Goal: Task Accomplishment & Management: Manage account settings

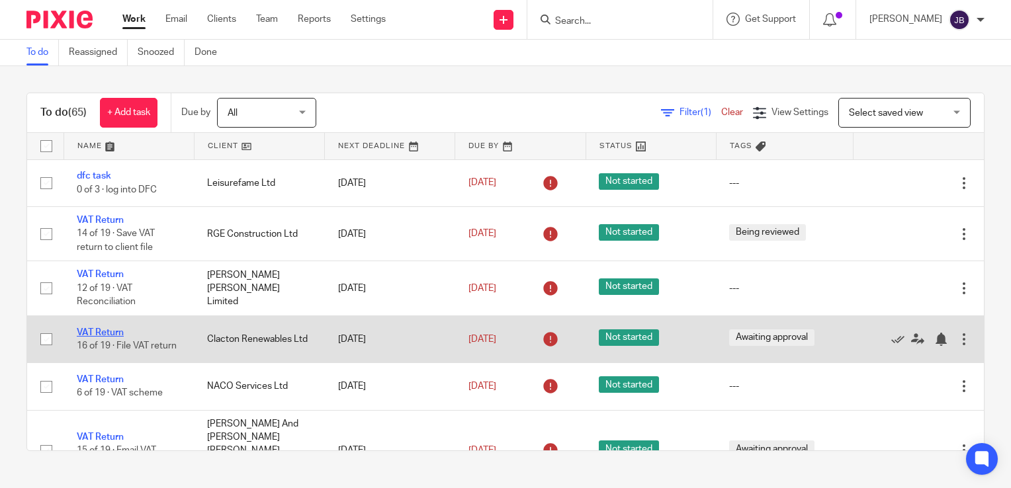
click at [101, 330] on link "VAT Return" at bounding box center [100, 332] width 47 height 9
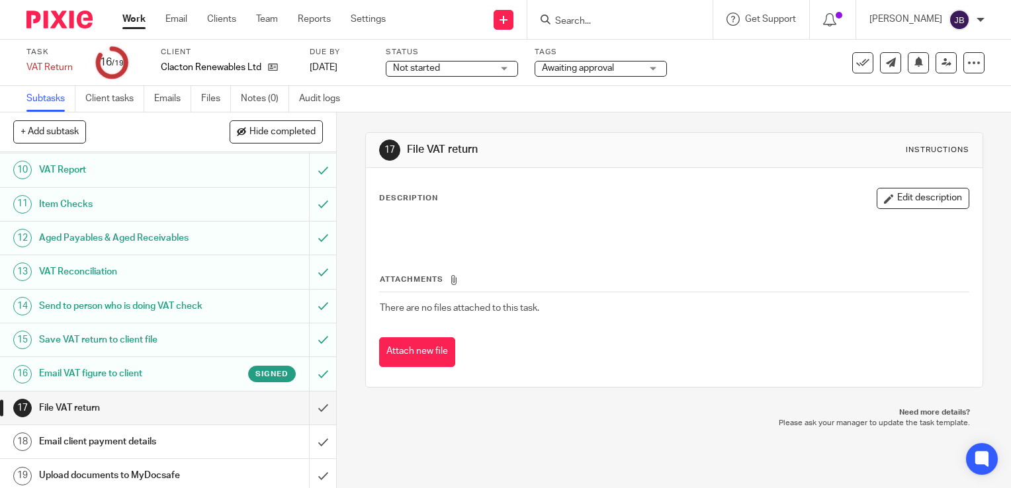
scroll to position [320, 0]
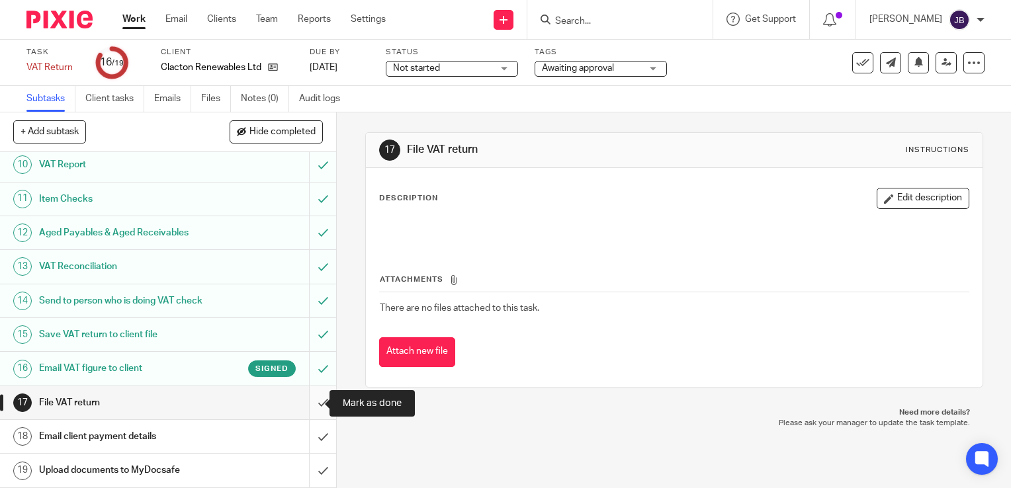
click at [303, 403] on input "submit" at bounding box center [168, 403] width 336 height 33
click at [307, 431] on input "submit" at bounding box center [168, 436] width 336 height 33
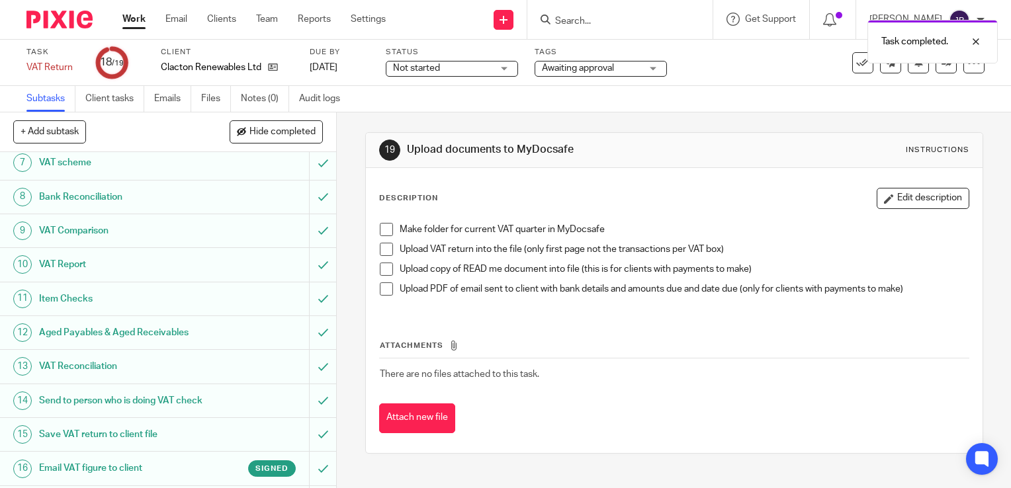
scroll to position [320, 0]
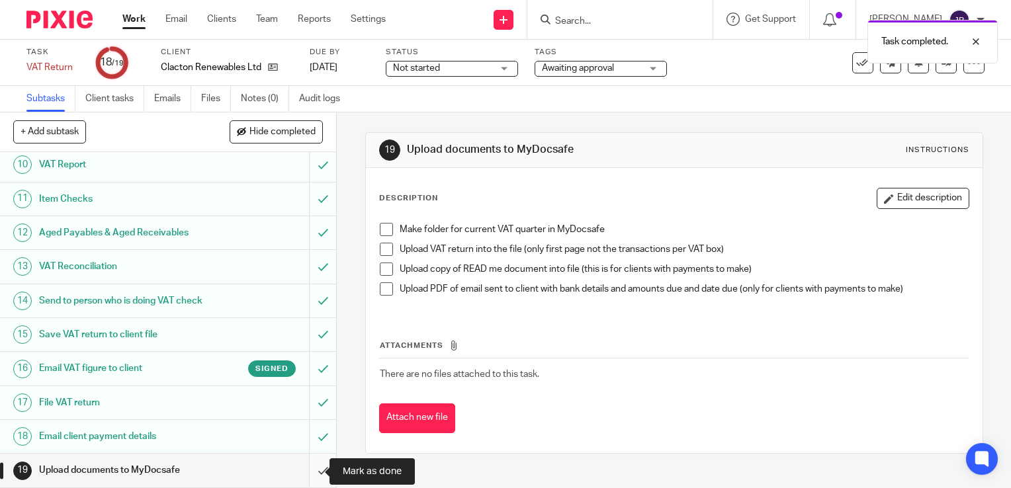
click at [312, 474] on input "submit" at bounding box center [168, 470] width 336 height 33
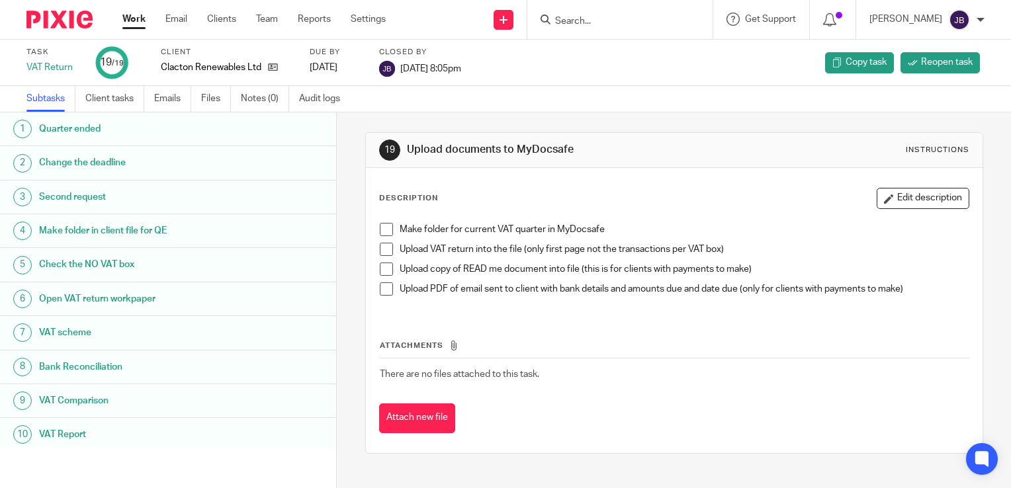
click at [140, 23] on link "Work" at bounding box center [133, 19] width 23 height 13
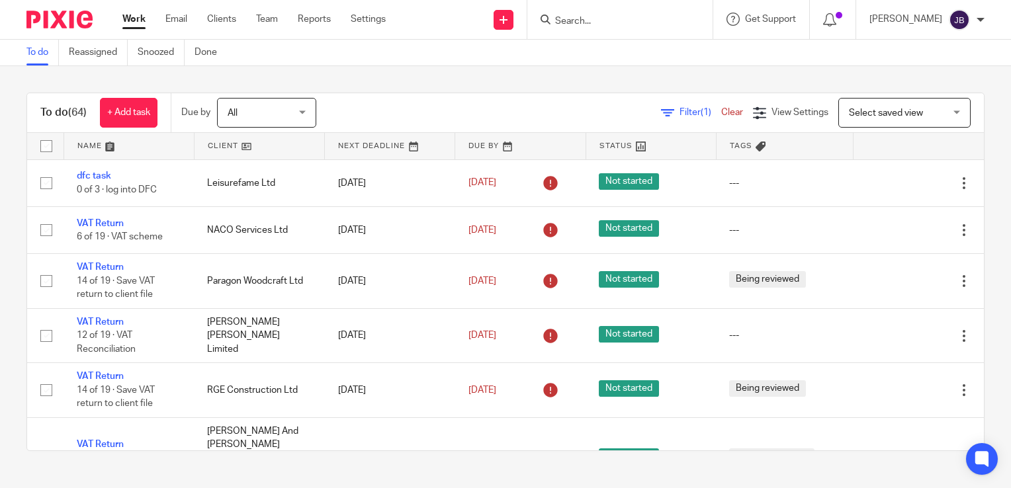
click at [10, 319] on div "To do (64) + Add task Due by All All Today Tomorrow This week Next week This mo…" at bounding box center [505, 272] width 1011 height 412
click at [680, 109] on span "Filter (1)" at bounding box center [701, 112] width 42 height 9
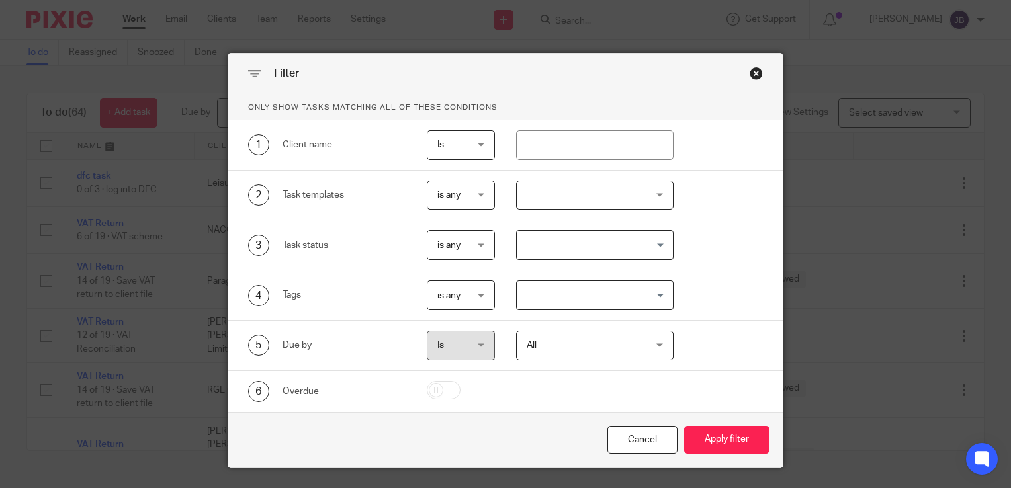
click at [545, 160] on div "1 Client name Is Is Is Is not is" at bounding box center [505, 145] width 555 height 50
click at [548, 146] on input "text" at bounding box center [595, 145] width 158 height 30
type input "[PERSON_NAME]"
click at [684, 426] on button "Apply filter" at bounding box center [726, 440] width 85 height 28
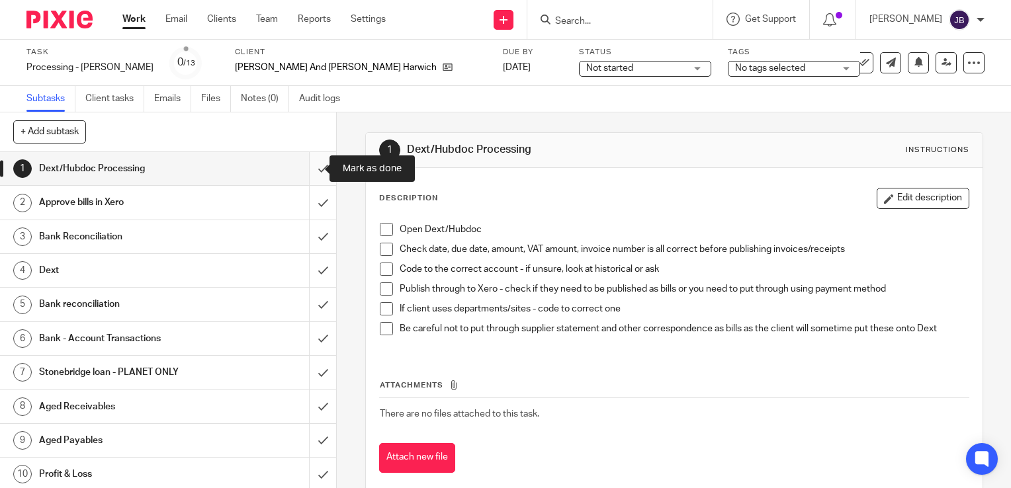
click at [310, 175] on input "submit" at bounding box center [168, 168] width 336 height 33
click at [312, 196] on input "submit" at bounding box center [168, 202] width 336 height 33
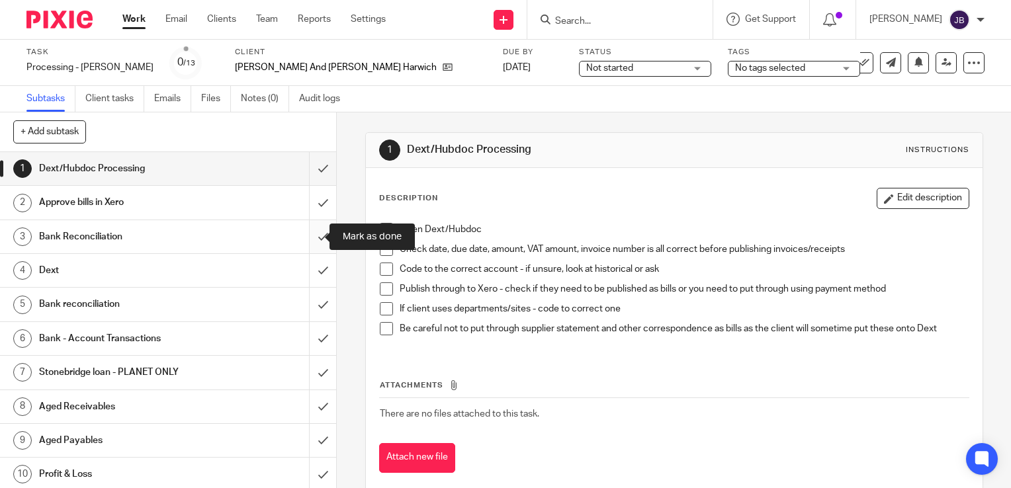
click at [314, 221] on input "submit" at bounding box center [168, 236] width 336 height 33
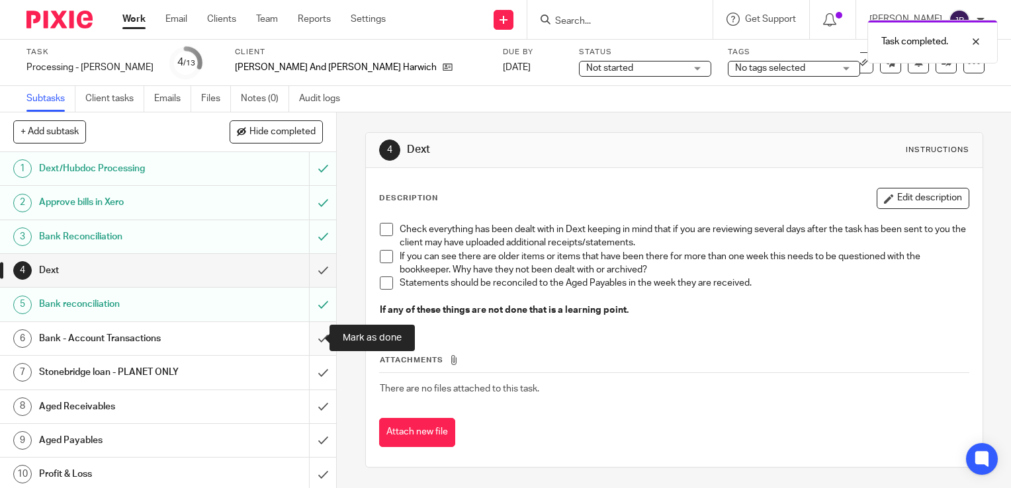
click at [310, 343] on input "submit" at bounding box center [168, 338] width 336 height 33
click at [310, 357] on input "submit" at bounding box center [168, 372] width 336 height 33
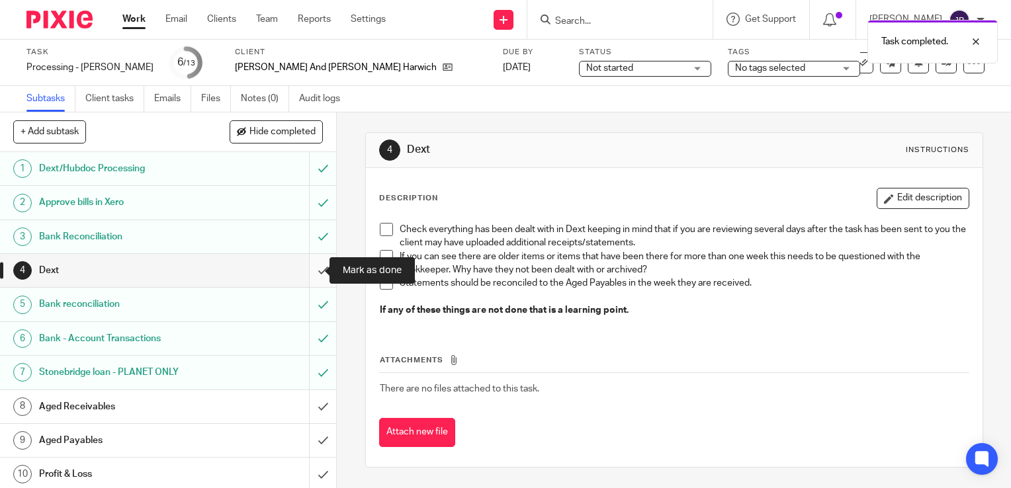
click at [312, 279] on input "submit" at bounding box center [168, 270] width 336 height 33
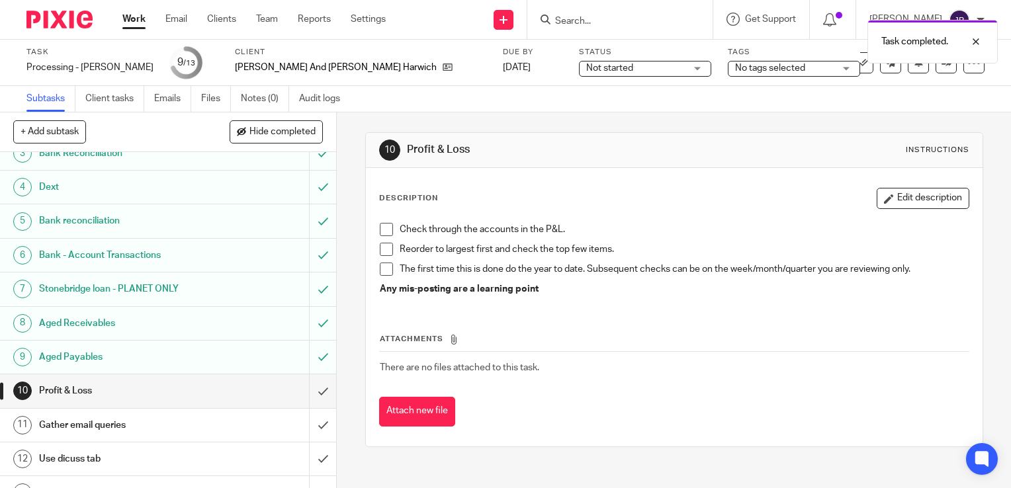
scroll to position [103, 0]
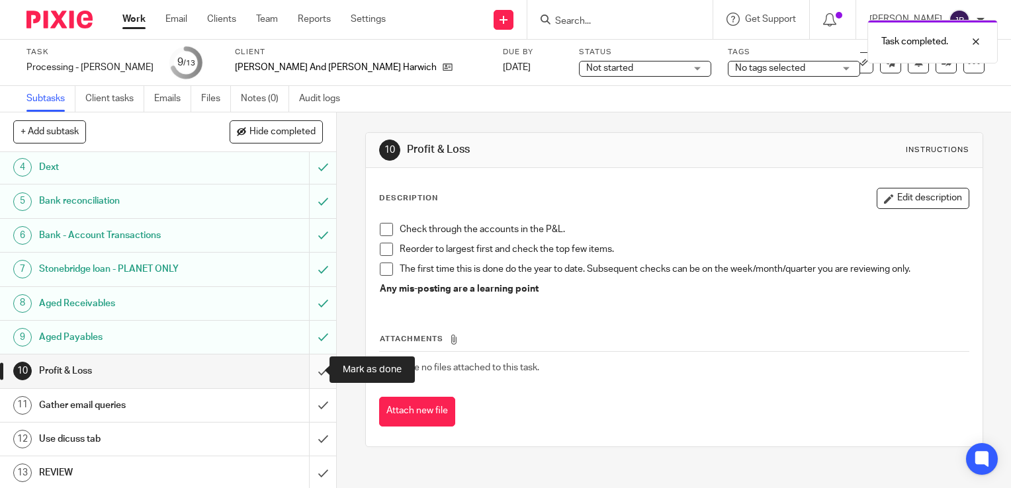
click at [300, 377] on input "submit" at bounding box center [168, 371] width 336 height 33
click at [307, 402] on input "submit" at bounding box center [168, 405] width 336 height 33
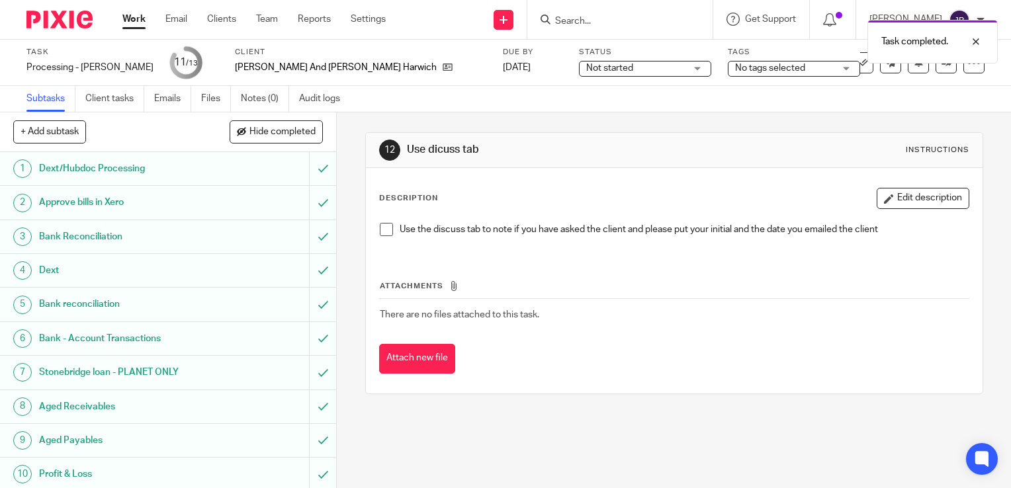
scroll to position [103, 0]
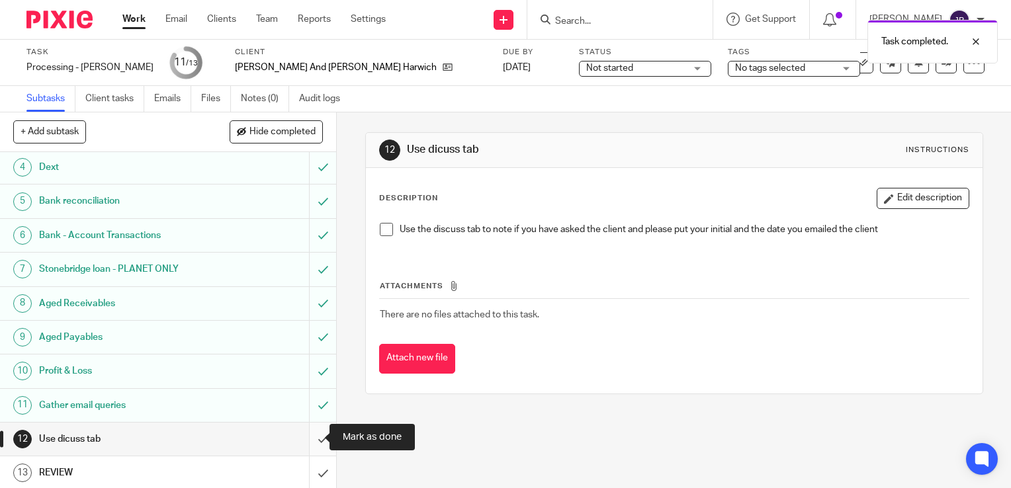
click at [312, 443] on input "submit" at bounding box center [168, 439] width 336 height 33
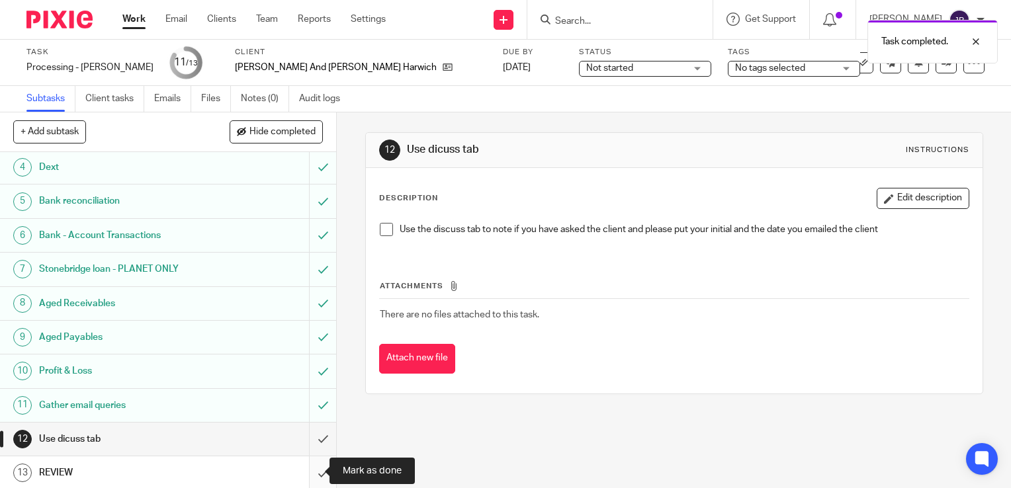
click at [313, 457] on input "submit" at bounding box center [168, 473] width 336 height 33
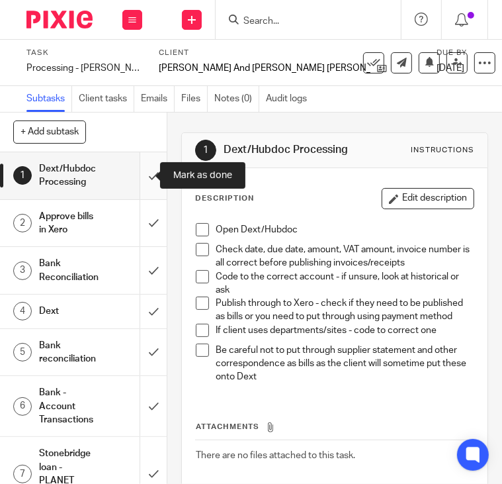
click at [140, 173] on input "submit" at bounding box center [83, 175] width 167 height 47
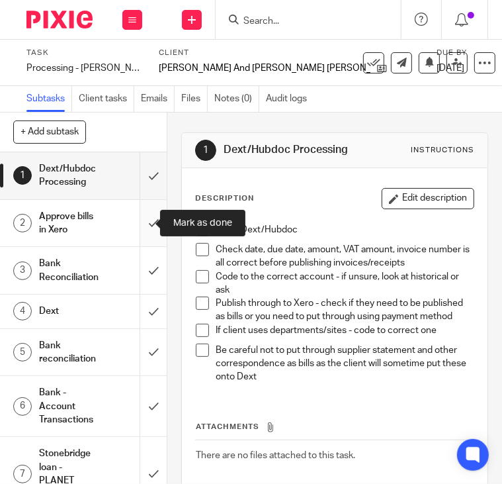
click at [139, 216] on input "submit" at bounding box center [83, 223] width 167 height 47
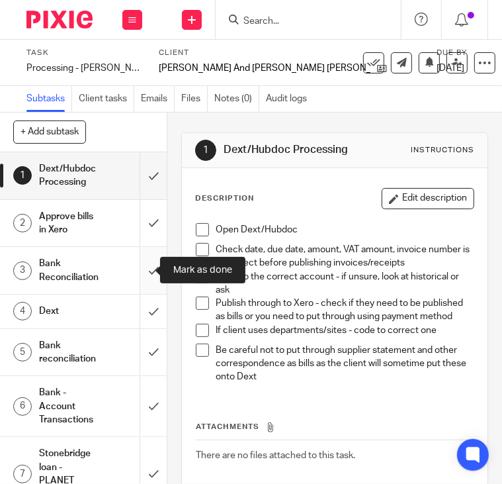
drag, startPoint x: 139, startPoint y: 269, endPoint x: 138, endPoint y: 285, distance: 15.9
click at [139, 269] on input "submit" at bounding box center [83, 270] width 167 height 47
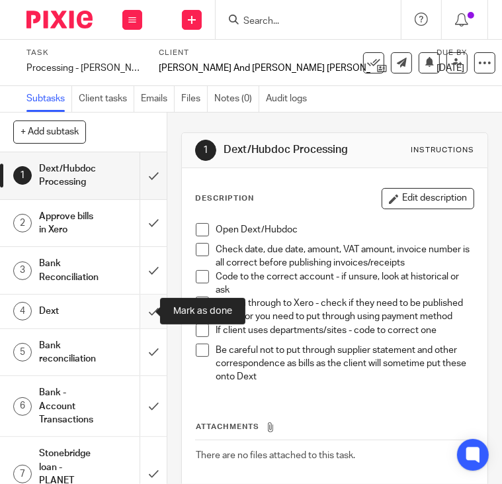
click at [138, 309] on input "submit" at bounding box center [83, 311] width 167 height 33
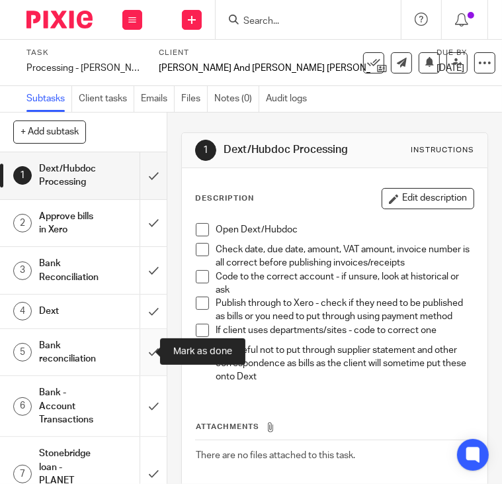
click at [144, 345] on input "submit" at bounding box center [83, 352] width 167 height 47
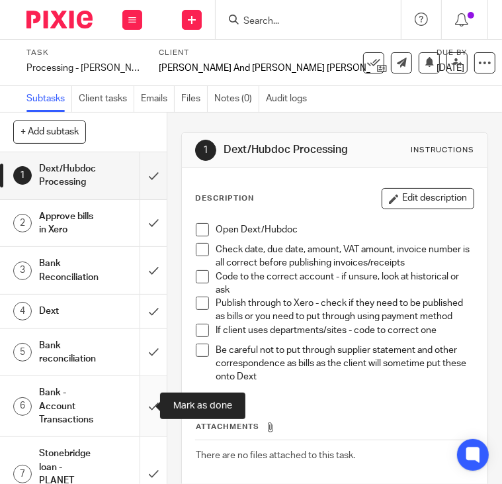
click at [150, 399] on input "submit" at bounding box center [83, 406] width 167 height 60
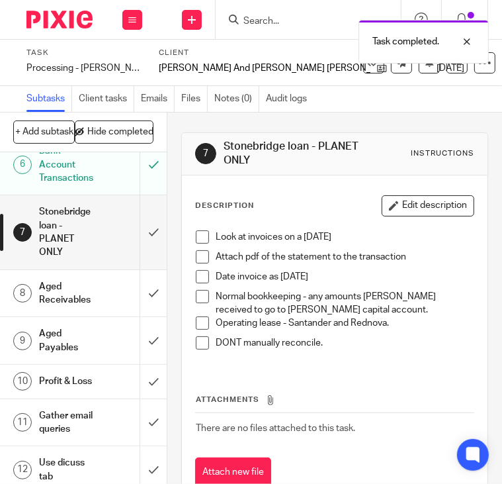
scroll to position [265, 0]
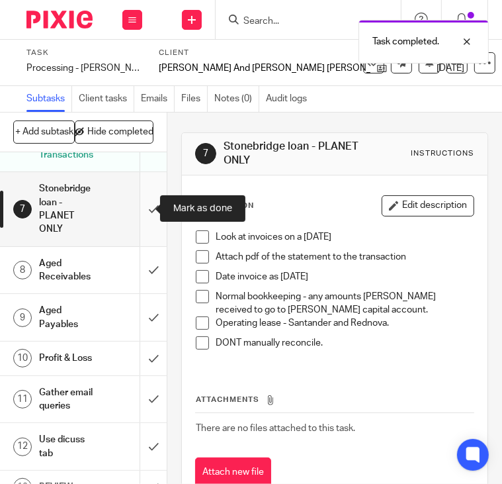
click at [134, 199] on input "submit" at bounding box center [83, 208] width 167 height 73
click at [122, 273] on link "8 Aged Receivables" at bounding box center [70, 270] width 140 height 47
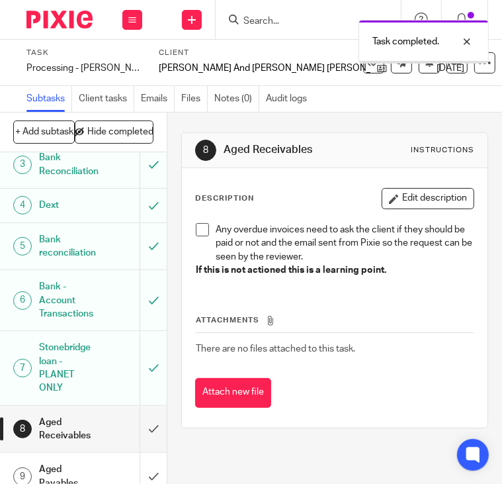
scroll to position [320, 0]
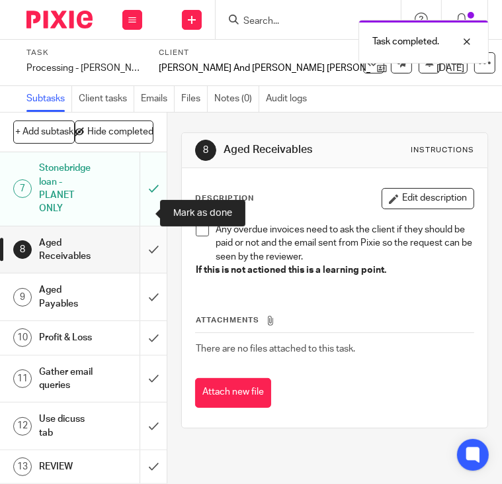
click at [142, 226] on input "submit" at bounding box center [83, 249] width 167 height 47
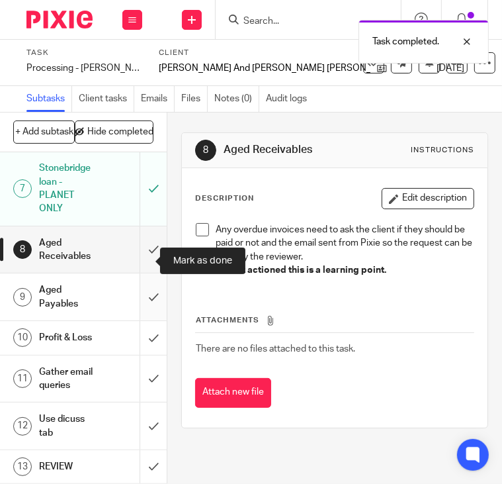
click at [138, 273] on input "submit" at bounding box center [83, 296] width 167 height 47
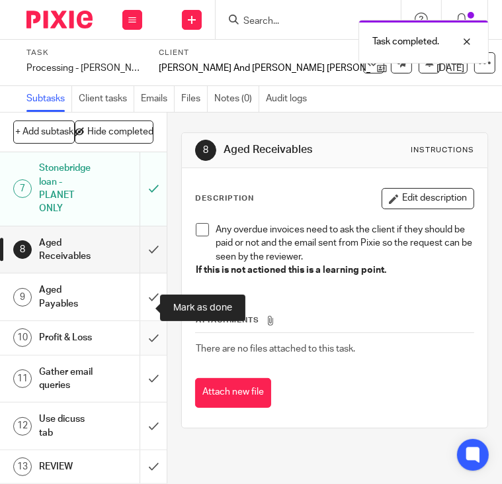
click at [140, 321] on input "submit" at bounding box center [83, 337] width 167 height 33
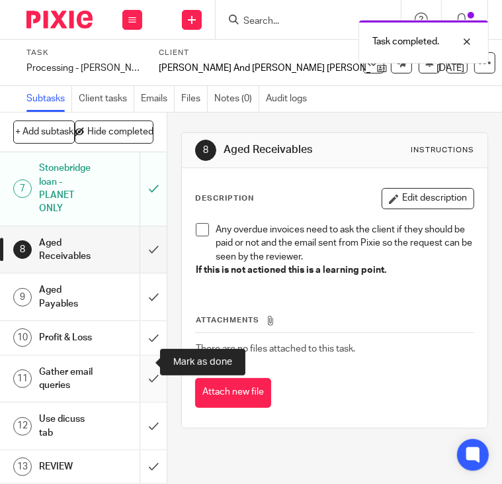
drag, startPoint x: 136, startPoint y: 357, endPoint x: 134, endPoint y: 377, distance: 20.7
click at [136, 359] on input "submit" at bounding box center [83, 378] width 167 height 47
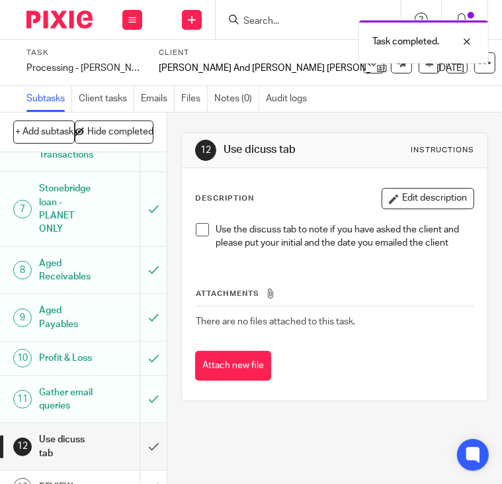
scroll to position [320, 0]
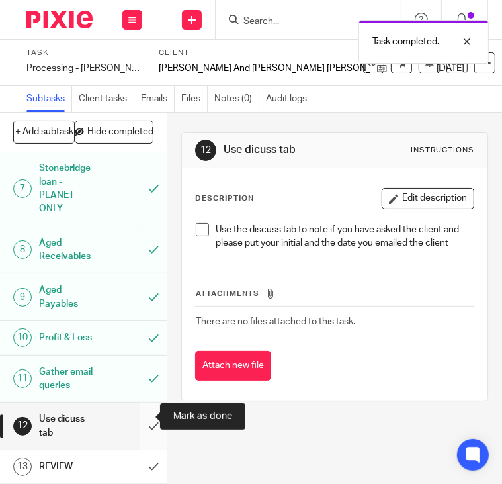
click at [143, 420] on input "submit" at bounding box center [83, 425] width 167 height 47
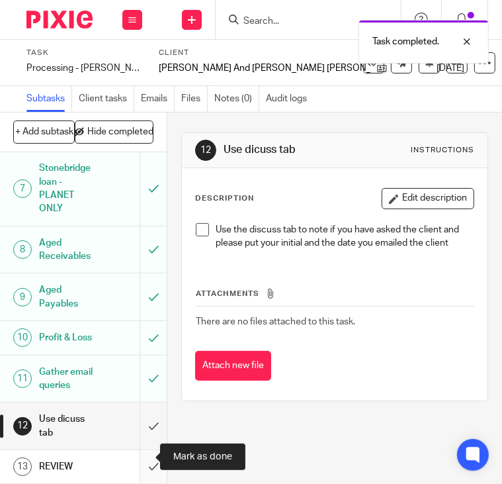
click at [130, 455] on input "submit" at bounding box center [83, 466] width 167 height 33
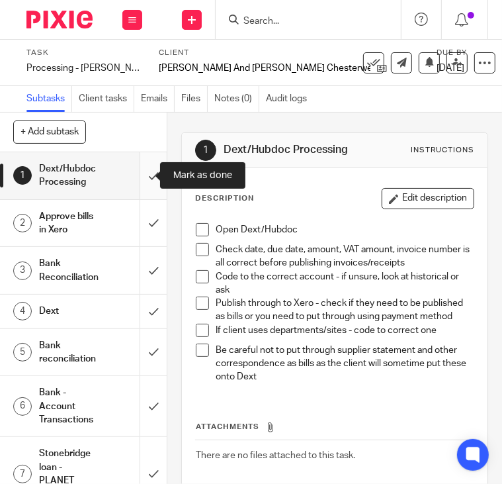
click at [140, 172] on input "submit" at bounding box center [83, 175] width 167 height 47
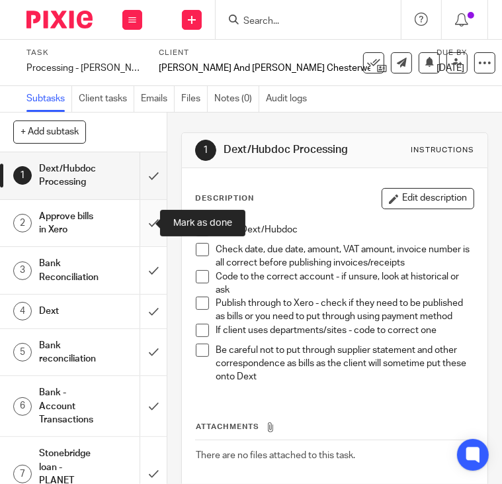
click at [137, 235] on input "submit" at bounding box center [83, 223] width 167 height 47
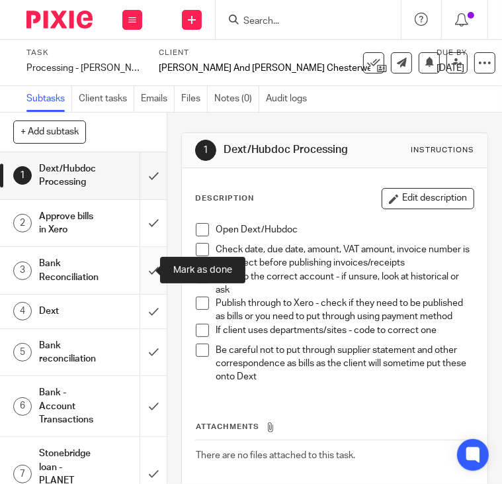
click at [134, 291] on input "submit" at bounding box center [83, 270] width 167 height 47
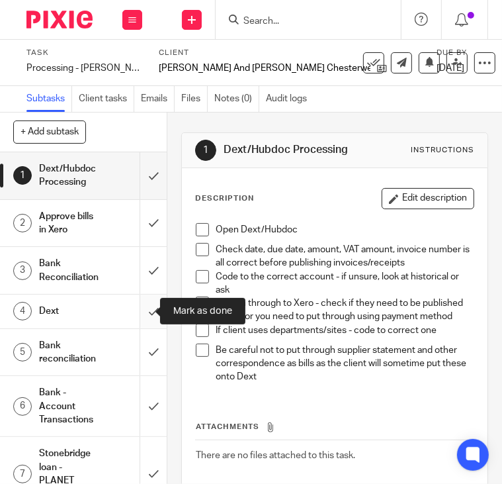
click at [140, 314] on input "submit" at bounding box center [83, 311] width 167 height 33
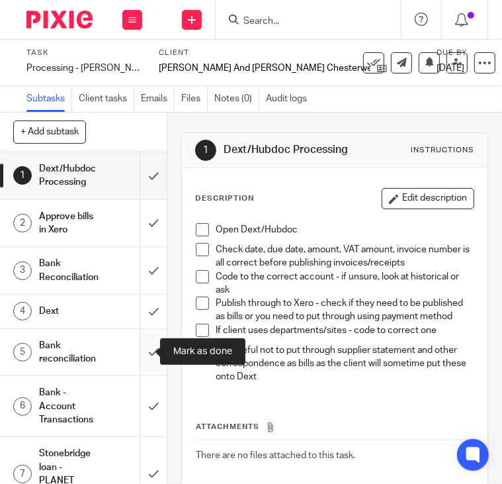
click at [141, 357] on input "submit" at bounding box center [83, 352] width 167 height 47
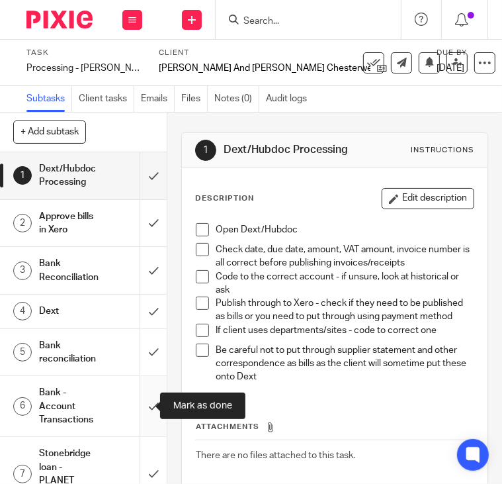
click at [138, 402] on input "submit" at bounding box center [83, 406] width 167 height 60
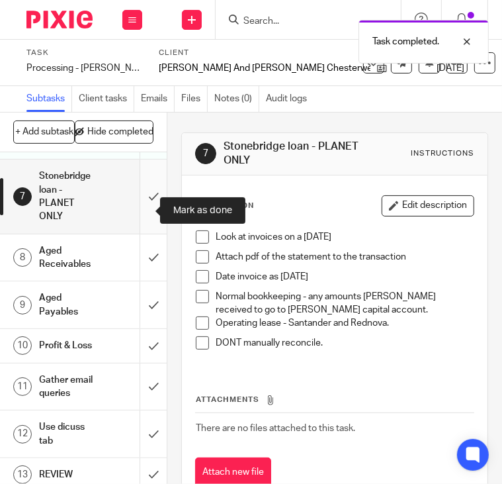
scroll to position [254, 0]
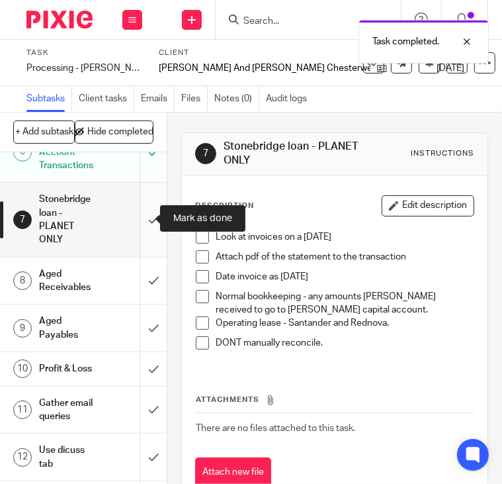
drag, startPoint x: 142, startPoint y: 212, endPoint x: 136, endPoint y: 253, distance: 41.5
click at [142, 214] on input "submit" at bounding box center [83, 219] width 167 height 73
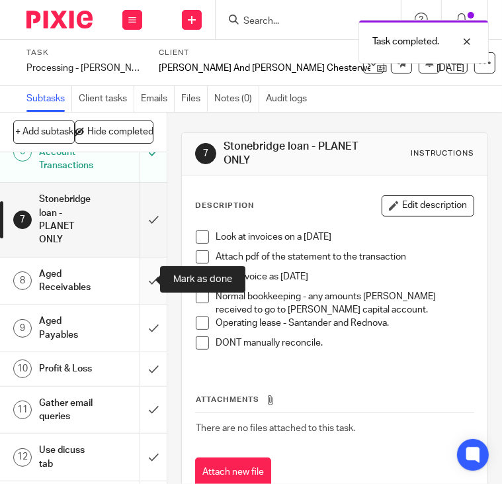
click at [132, 289] on input "submit" at bounding box center [83, 280] width 167 height 47
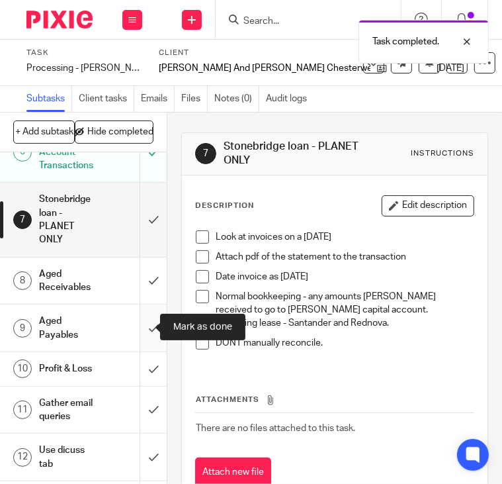
click at [129, 330] on input "submit" at bounding box center [83, 327] width 167 height 47
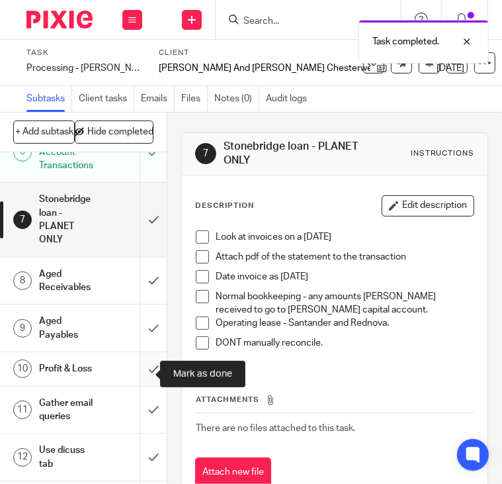
drag, startPoint x: 134, startPoint y: 381, endPoint x: 137, endPoint y: 394, distance: 13.5
click at [134, 381] on input "submit" at bounding box center [83, 368] width 167 height 33
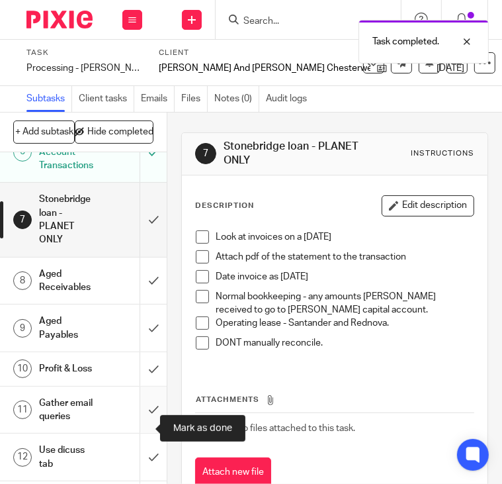
click at [141, 434] on input "submit" at bounding box center [83, 410] width 167 height 47
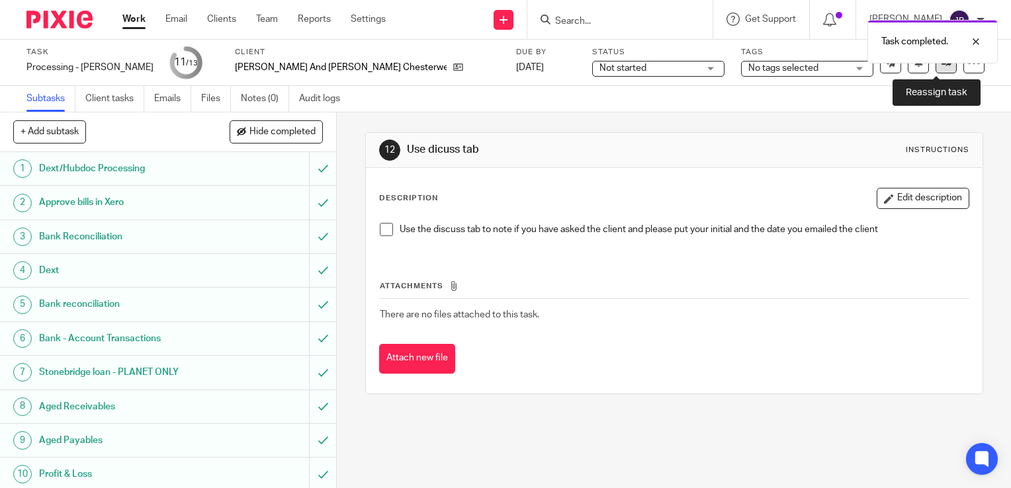
drag, startPoint x: 945, startPoint y: 67, endPoint x: 935, endPoint y: 72, distance: 11.8
click at [502, 67] on link at bounding box center [946, 62] width 21 height 21
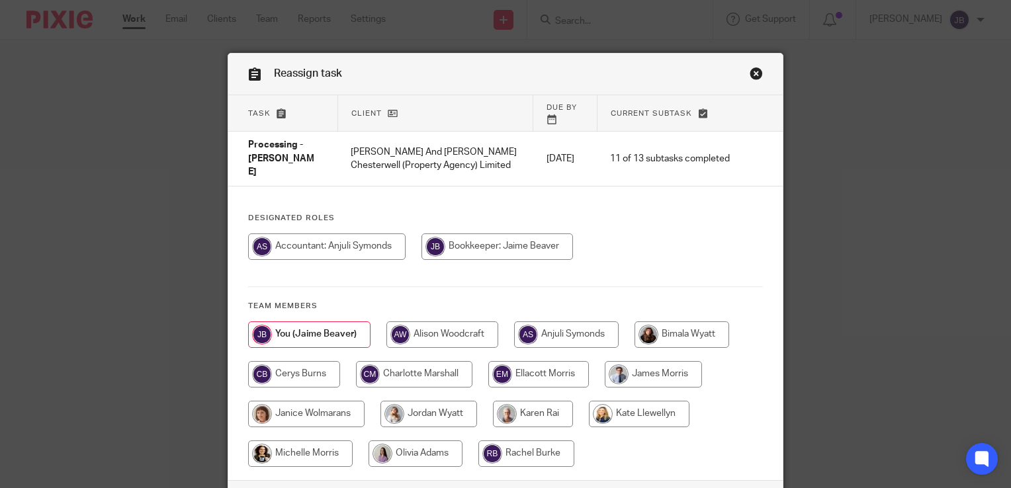
click at [567, 322] on input "radio" at bounding box center [566, 335] width 105 height 26
radio input "true"
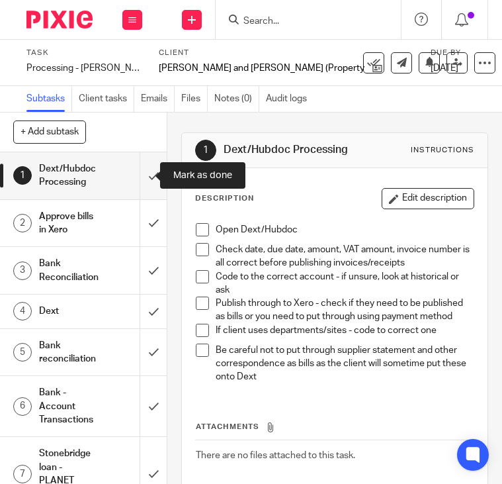
click at [142, 171] on input "submit" at bounding box center [83, 175] width 167 height 47
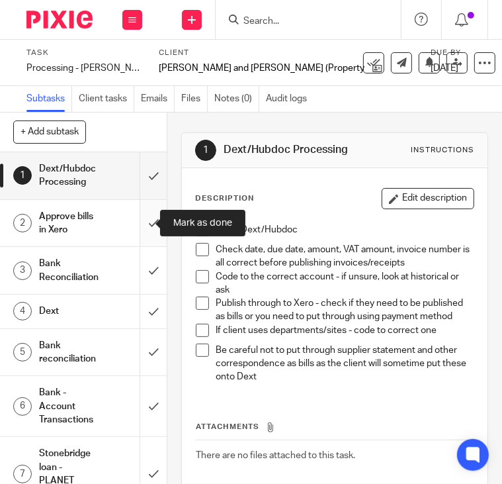
click at [143, 228] on input "submit" at bounding box center [83, 223] width 167 height 47
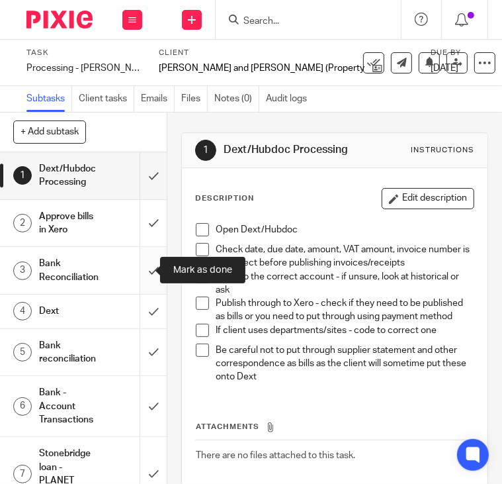
click at [134, 266] on input "submit" at bounding box center [83, 270] width 167 height 47
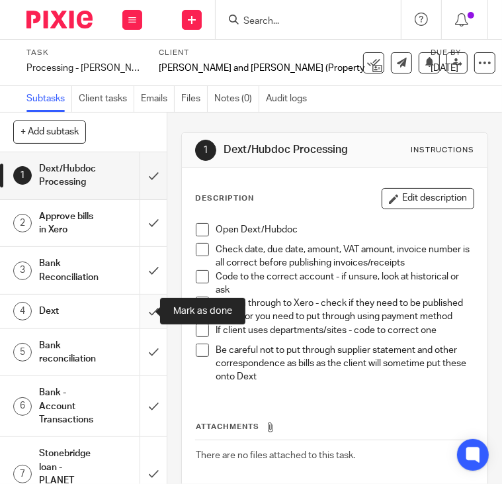
click at [136, 323] on input "submit" at bounding box center [83, 311] width 167 height 33
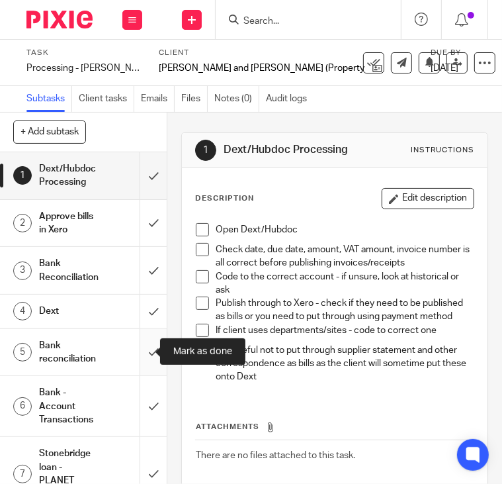
click at [136, 338] on input "submit" at bounding box center [83, 352] width 167 height 47
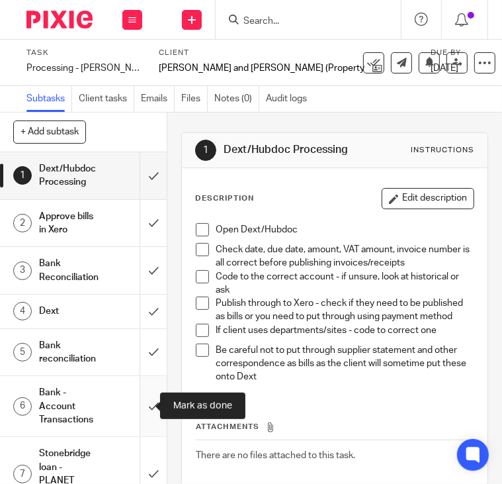
click at [136, 397] on input "submit" at bounding box center [83, 406] width 167 height 60
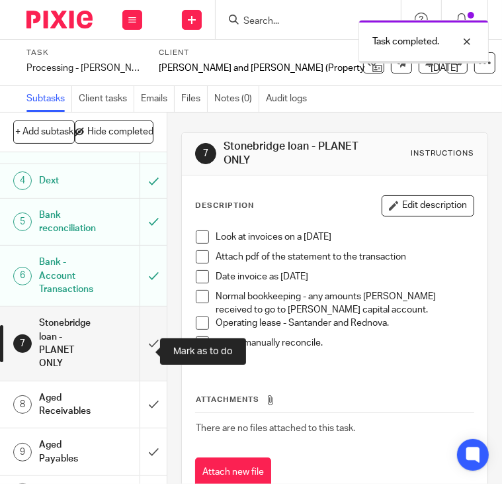
scroll to position [265, 0]
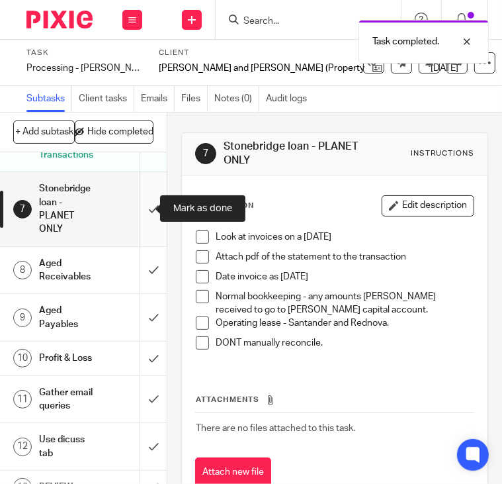
click at [140, 219] on input "submit" at bounding box center [83, 208] width 167 height 73
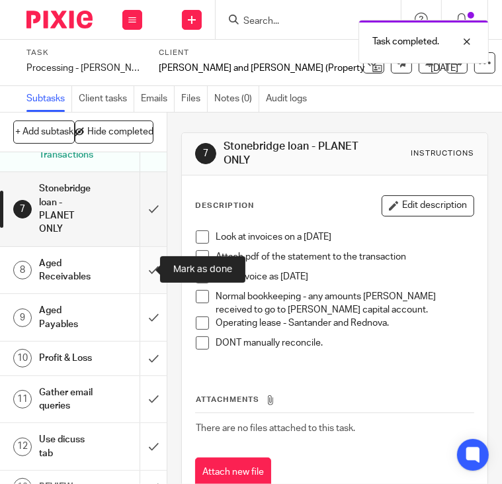
click at [141, 272] on input "submit" at bounding box center [83, 270] width 167 height 47
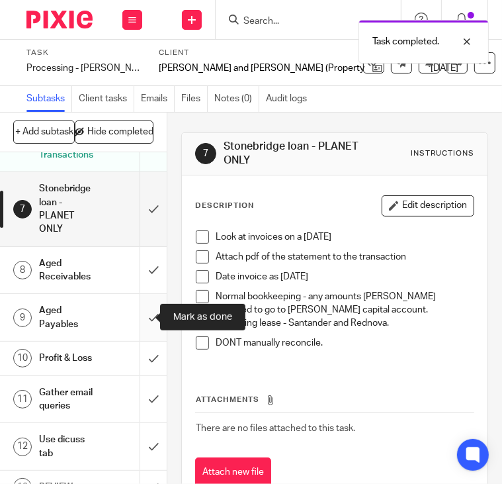
click at [138, 314] on input "submit" at bounding box center [83, 317] width 167 height 47
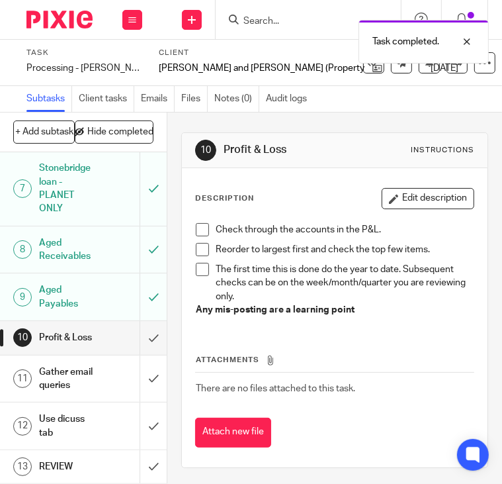
scroll to position [320, 0]
drag, startPoint x: 138, startPoint y: 306, endPoint x: 140, endPoint y: 353, distance: 46.4
click at [138, 321] on input "submit" at bounding box center [83, 337] width 167 height 33
click at [140, 357] on input "submit" at bounding box center [83, 378] width 167 height 47
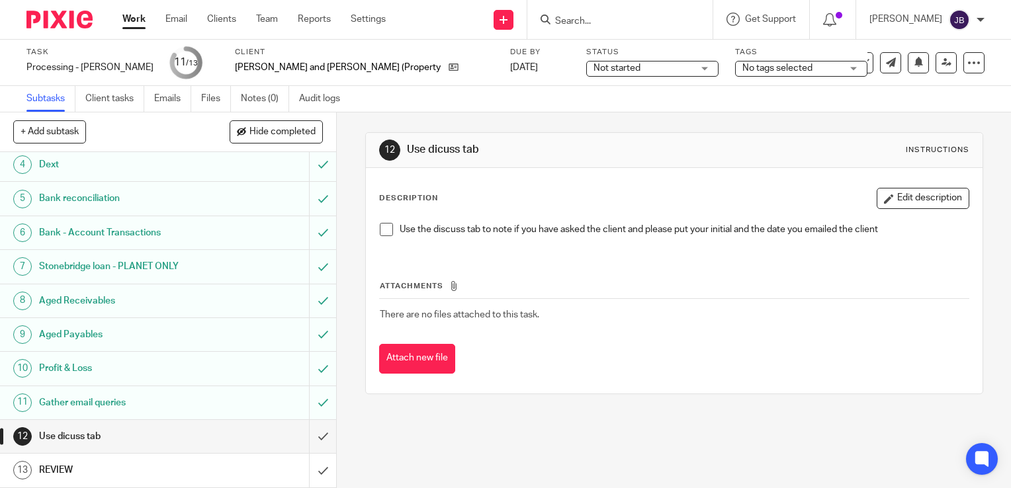
scroll to position [103, 0]
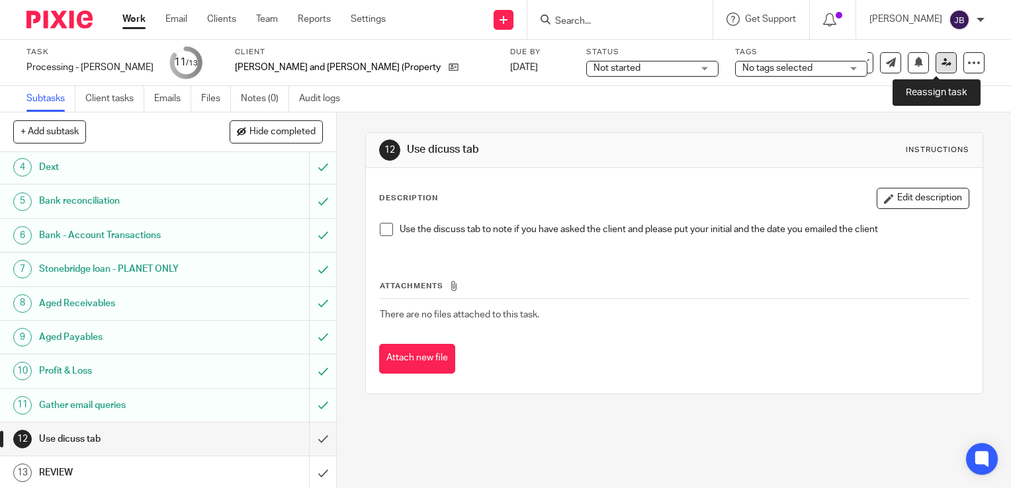
click at [502, 60] on link at bounding box center [946, 62] width 21 height 21
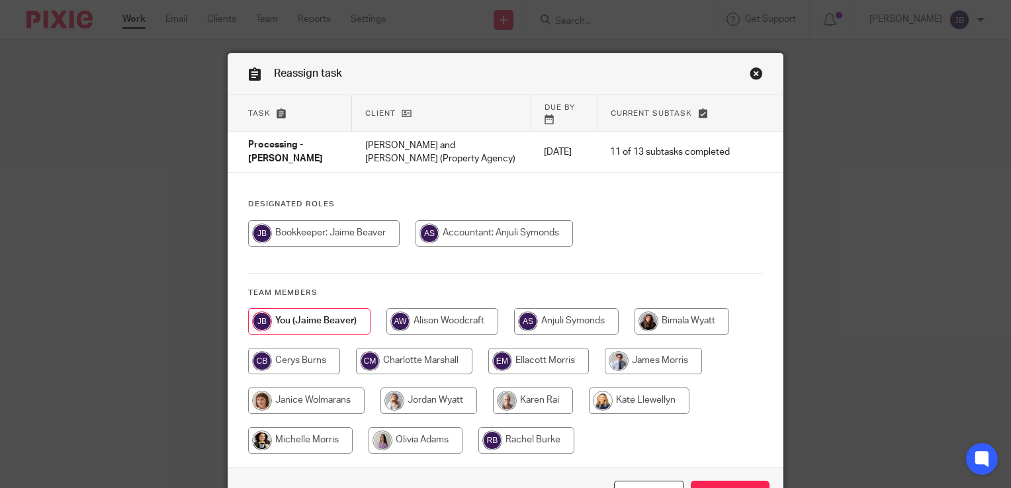
click at [555, 308] on input "radio" at bounding box center [566, 321] width 105 height 26
radio input "true"
click at [735, 481] on input "Reassign" at bounding box center [730, 495] width 79 height 28
